Goal: Find specific page/section: Find specific page/section

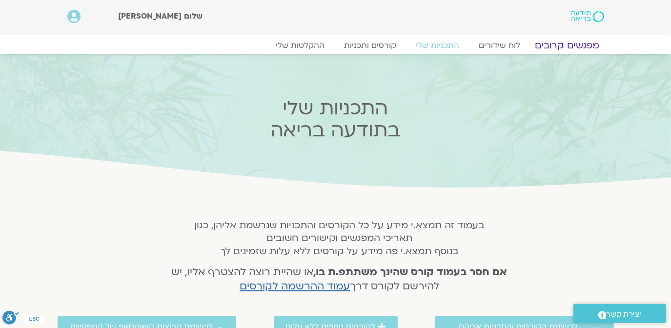
click at [572, 43] on link "מפגשים קרובים" at bounding box center [567, 46] width 88 height 12
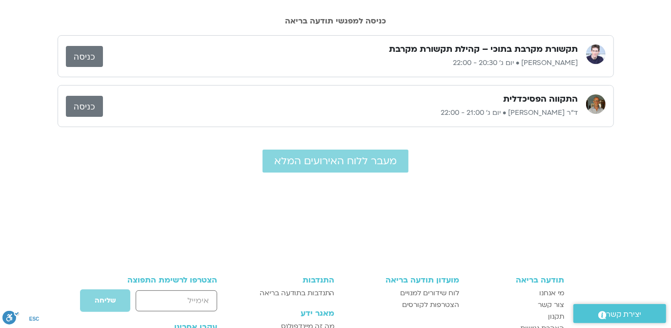
click at [87, 55] on link "כניסה" at bounding box center [84, 56] width 37 height 21
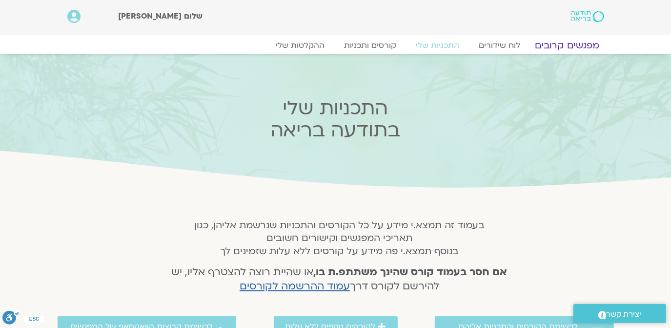
click at [566, 44] on link "מפגשים קרובים" at bounding box center [567, 46] width 88 height 12
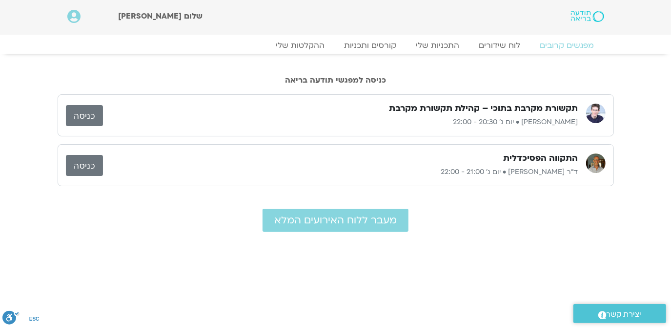
click at [78, 111] on link "כניסה" at bounding box center [84, 115] width 37 height 21
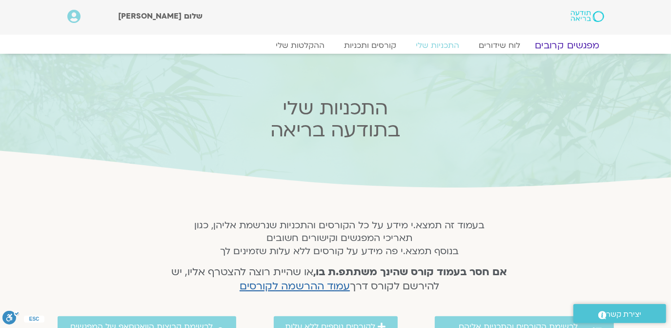
click at [565, 43] on link "מפגשים קרובים" at bounding box center [567, 46] width 88 height 12
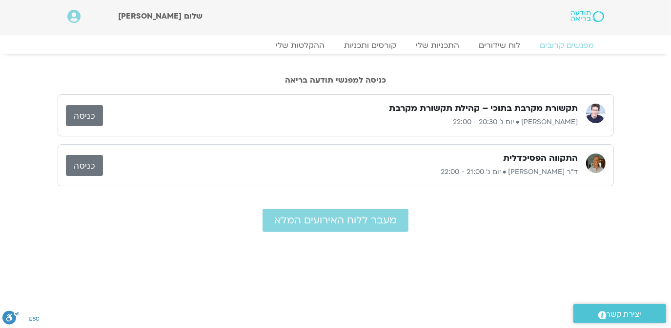
click at [81, 167] on link "כניסה" at bounding box center [84, 165] width 37 height 21
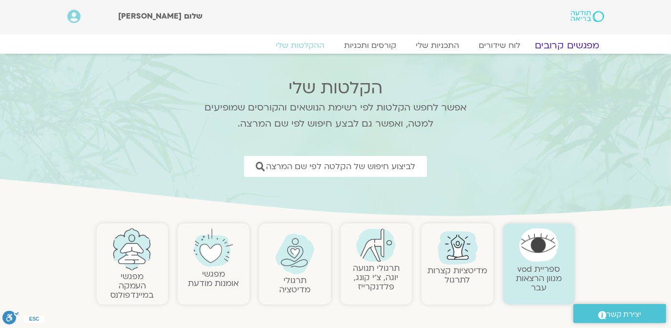
click at [559, 45] on link "מפגשים קרובים" at bounding box center [567, 46] width 88 height 12
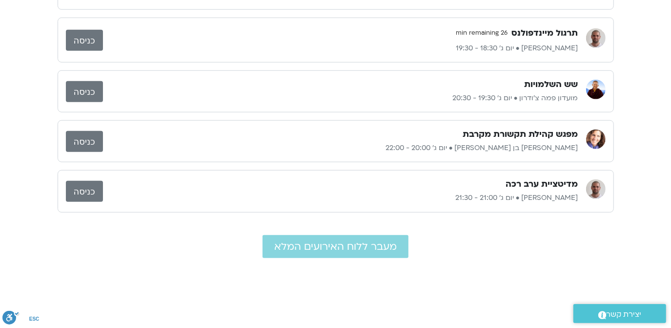
scroll to position [592, 0]
